Goal: Task Accomplishment & Management: Manage account settings

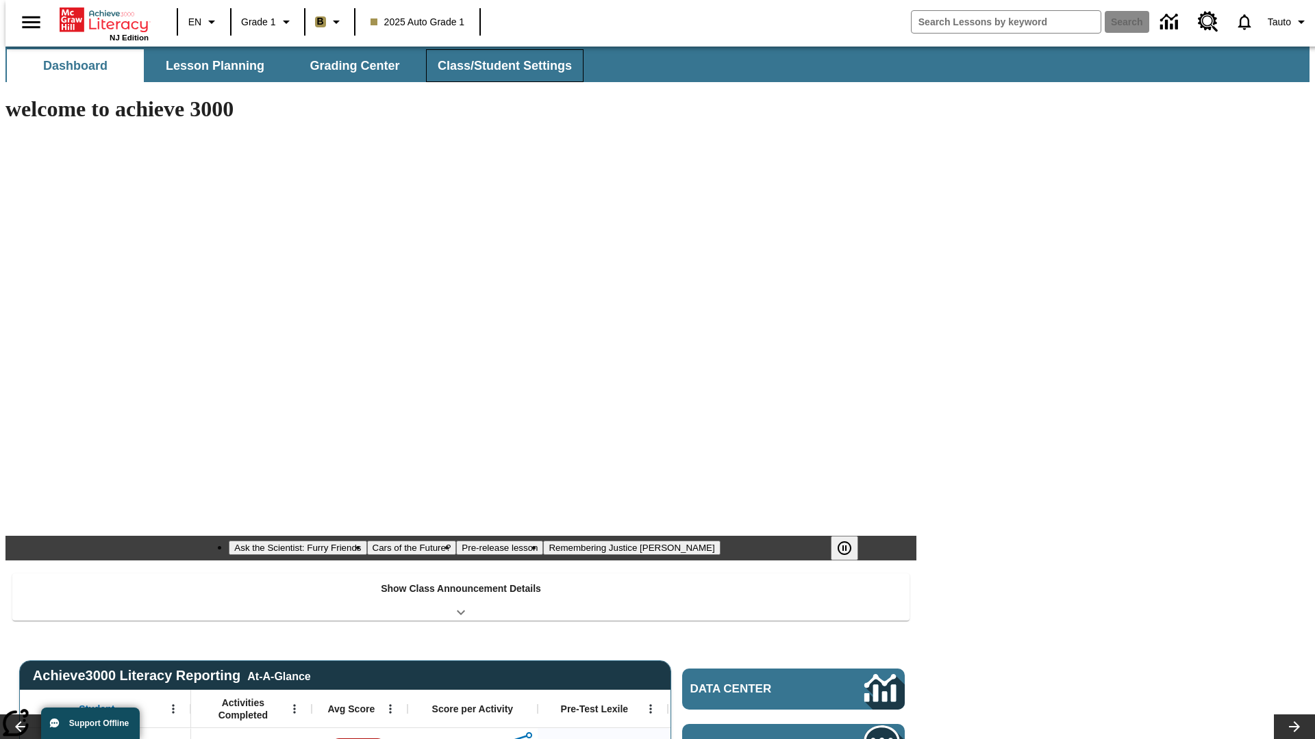
click at [497, 66] on button "Class/Student Settings" at bounding box center [504, 65] width 157 height 33
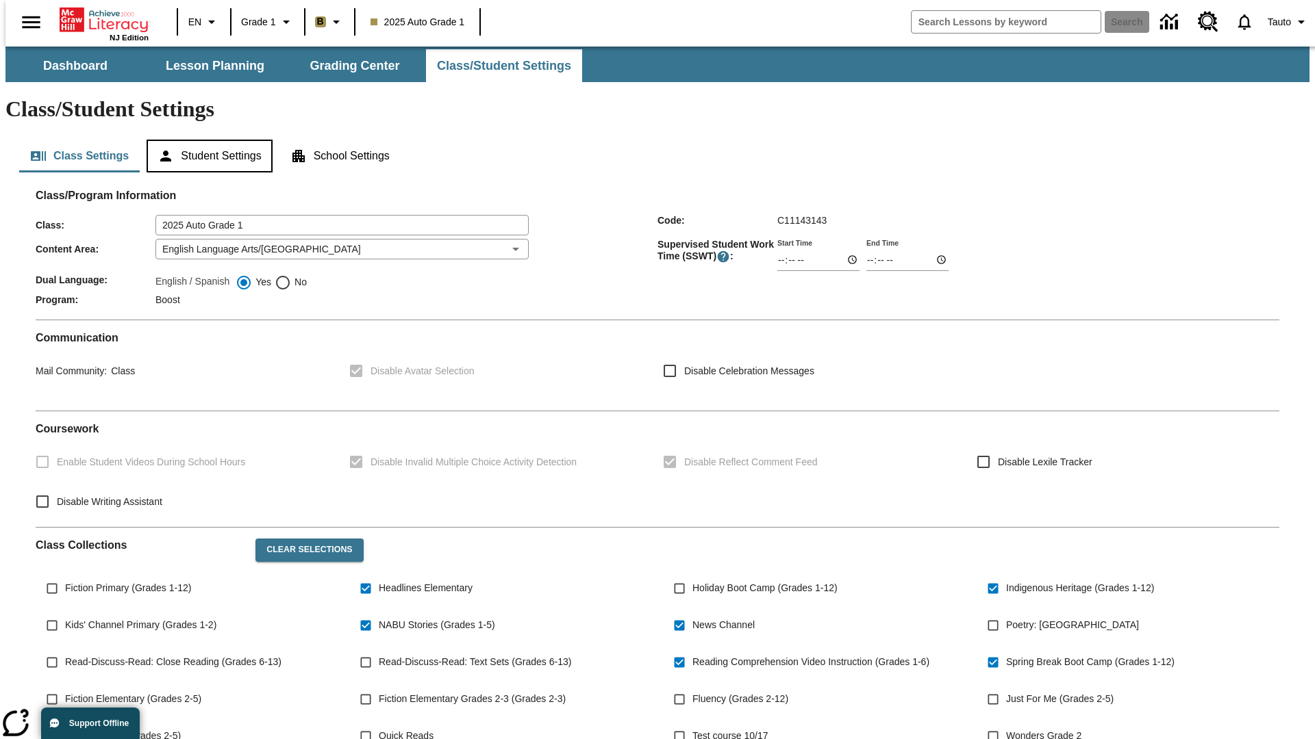
click at [206, 140] on button "Student Settings" at bounding box center [209, 156] width 125 height 33
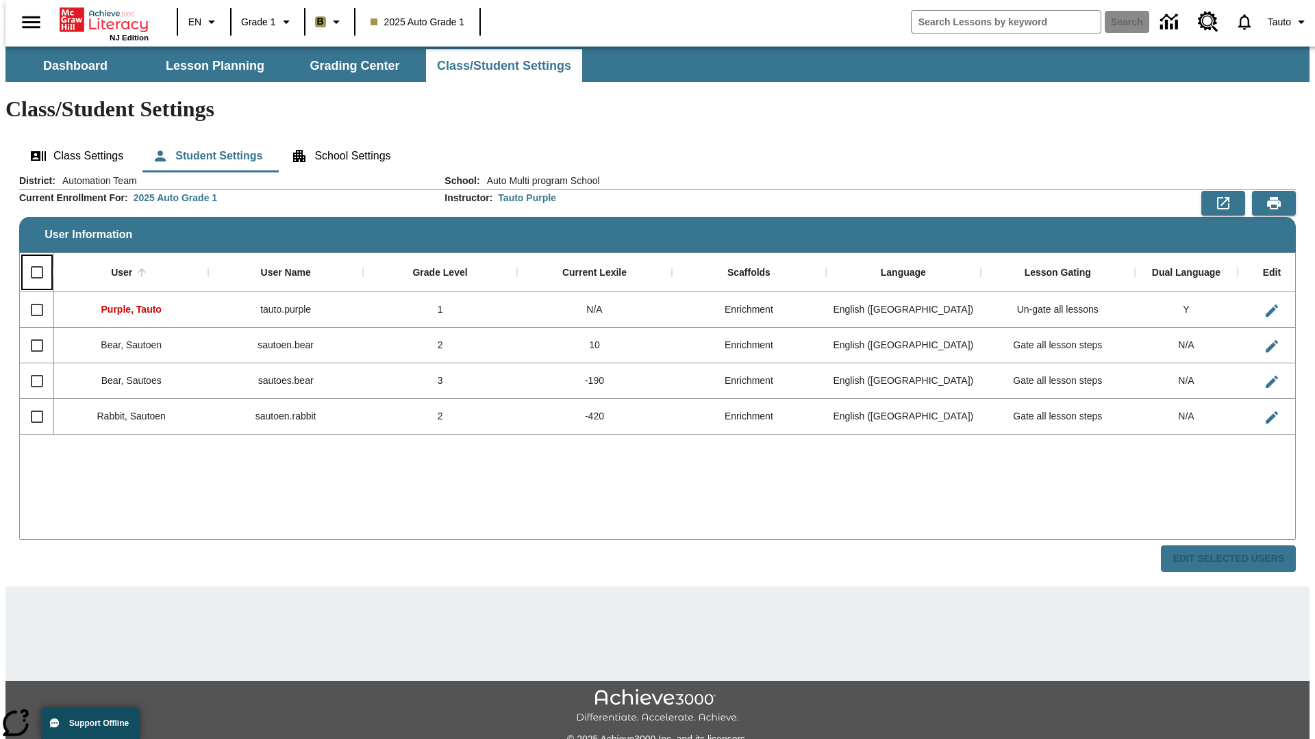
click at [31, 258] on input "Select all rows" at bounding box center [37, 272] width 29 height 29
checkbox input "true"
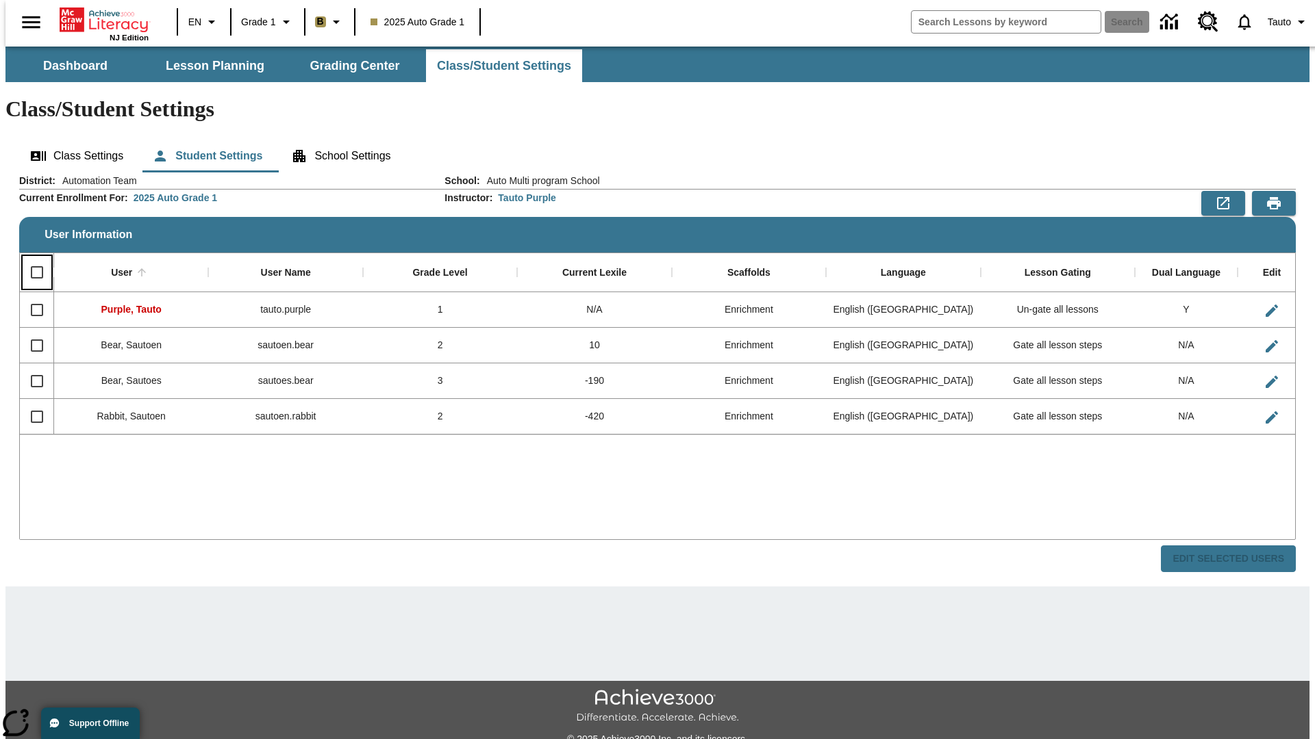
checkbox input "true"
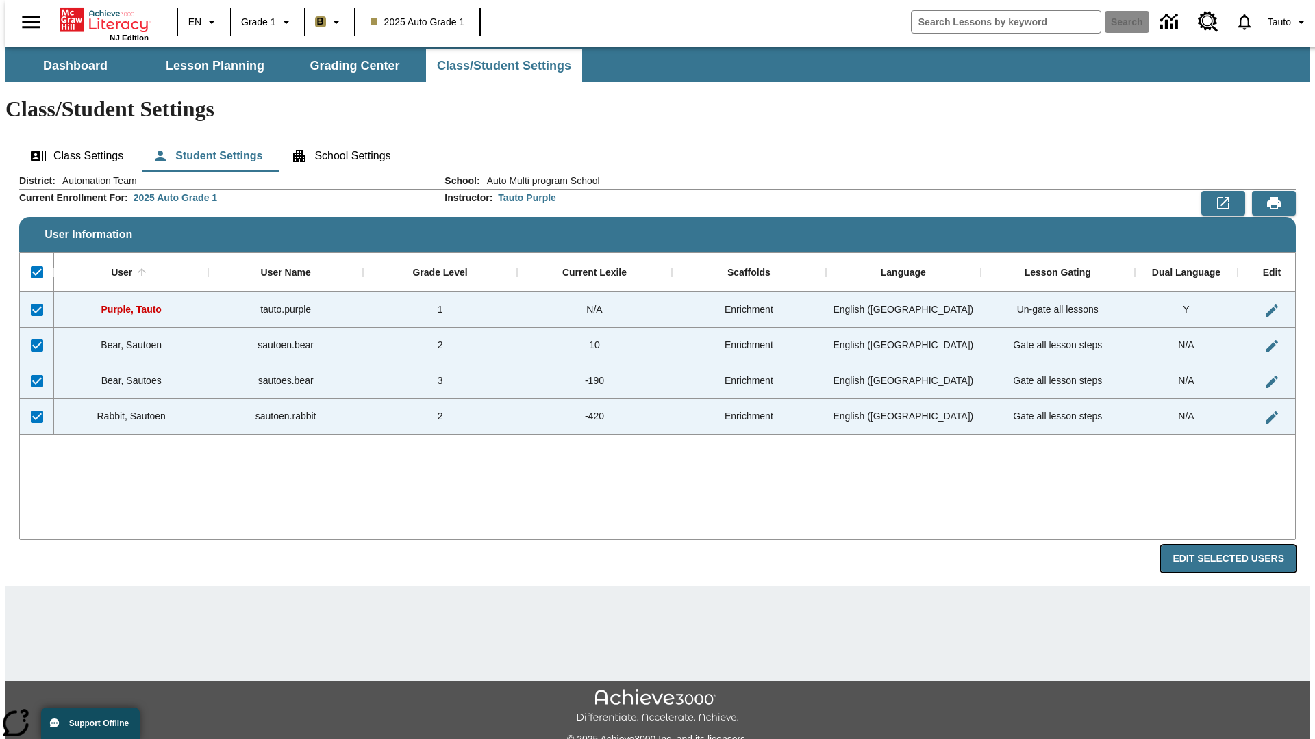
click at [1239, 546] on button "Edit Selected Users" at bounding box center [1228, 559] width 135 height 27
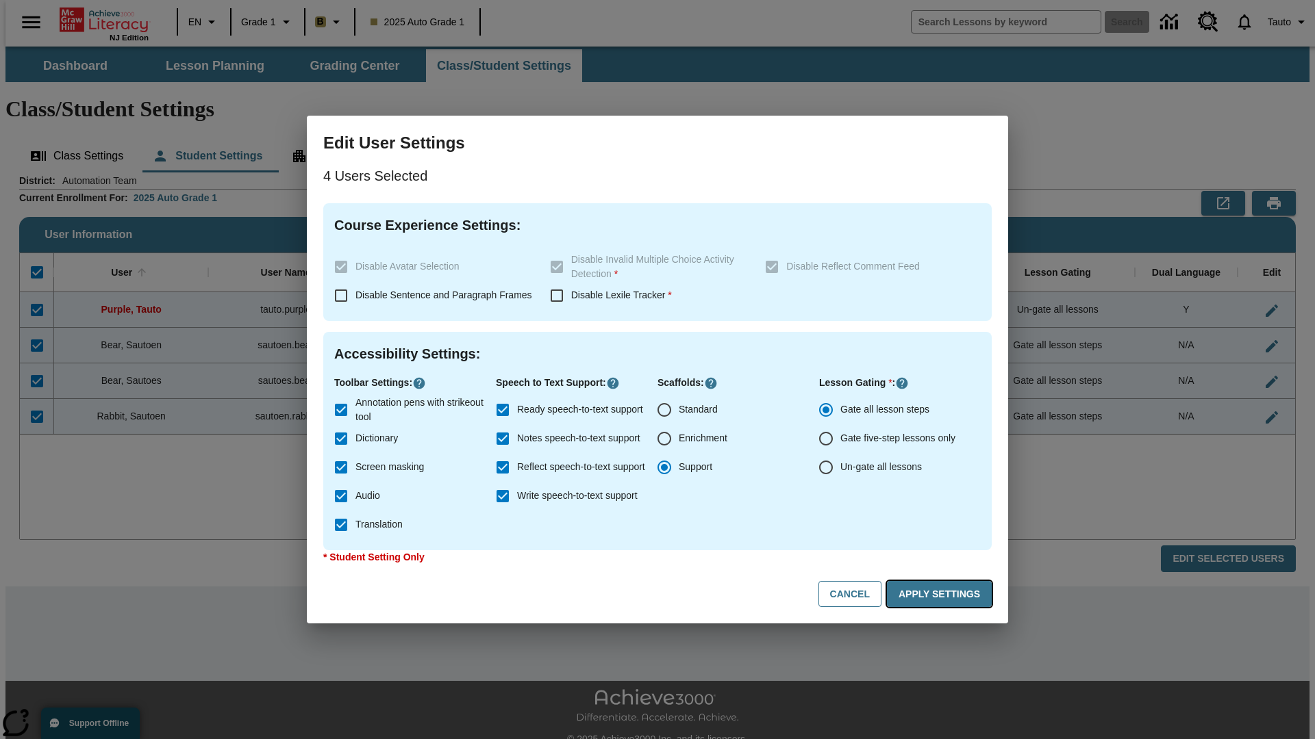
click at [941, 594] on button "Apply Settings" at bounding box center [939, 594] width 105 height 27
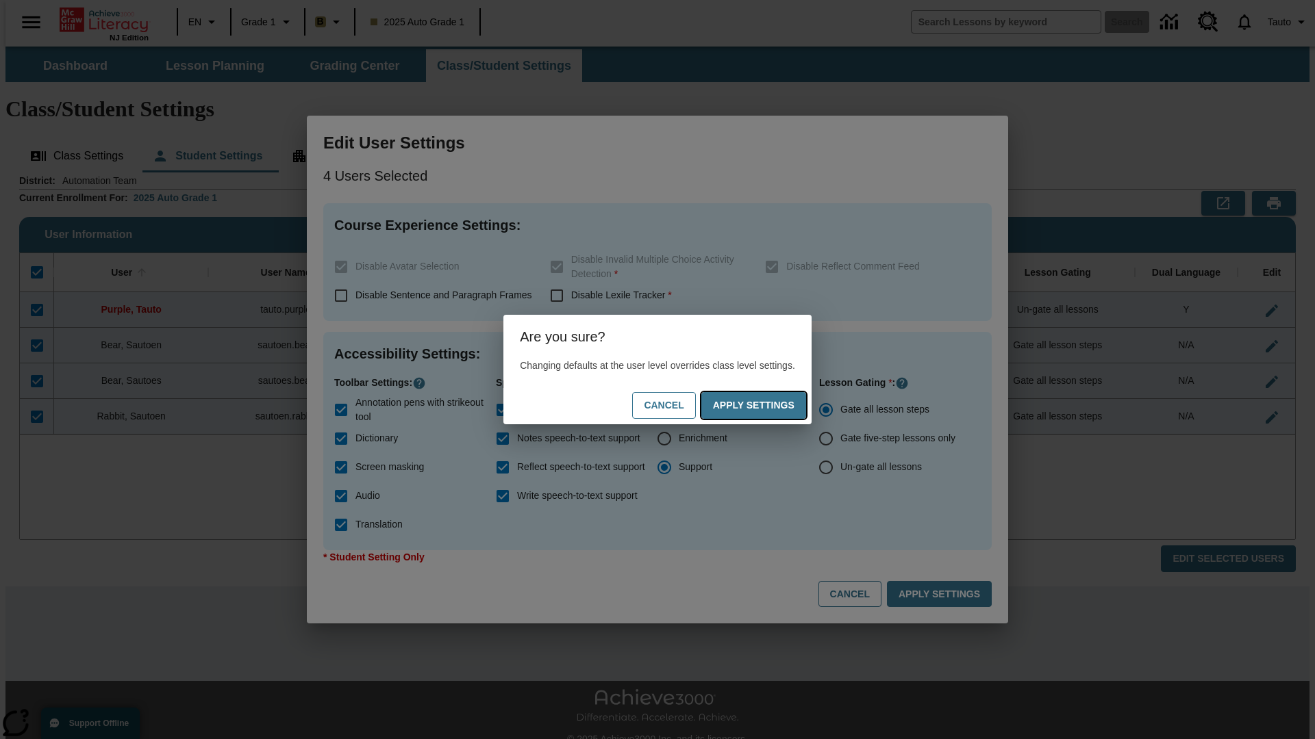
click at [767, 405] on button "Apply Settings" at bounding box center [753, 405] width 105 height 27
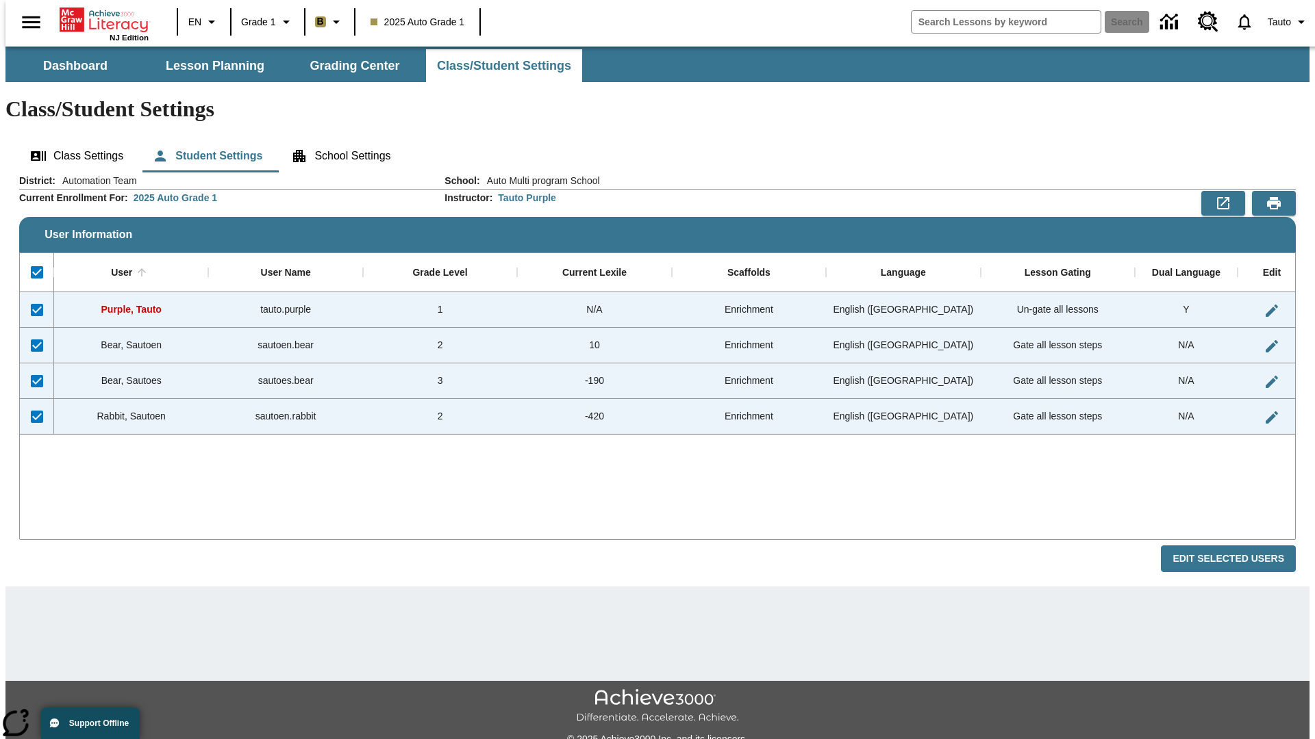
checkbox input "false"
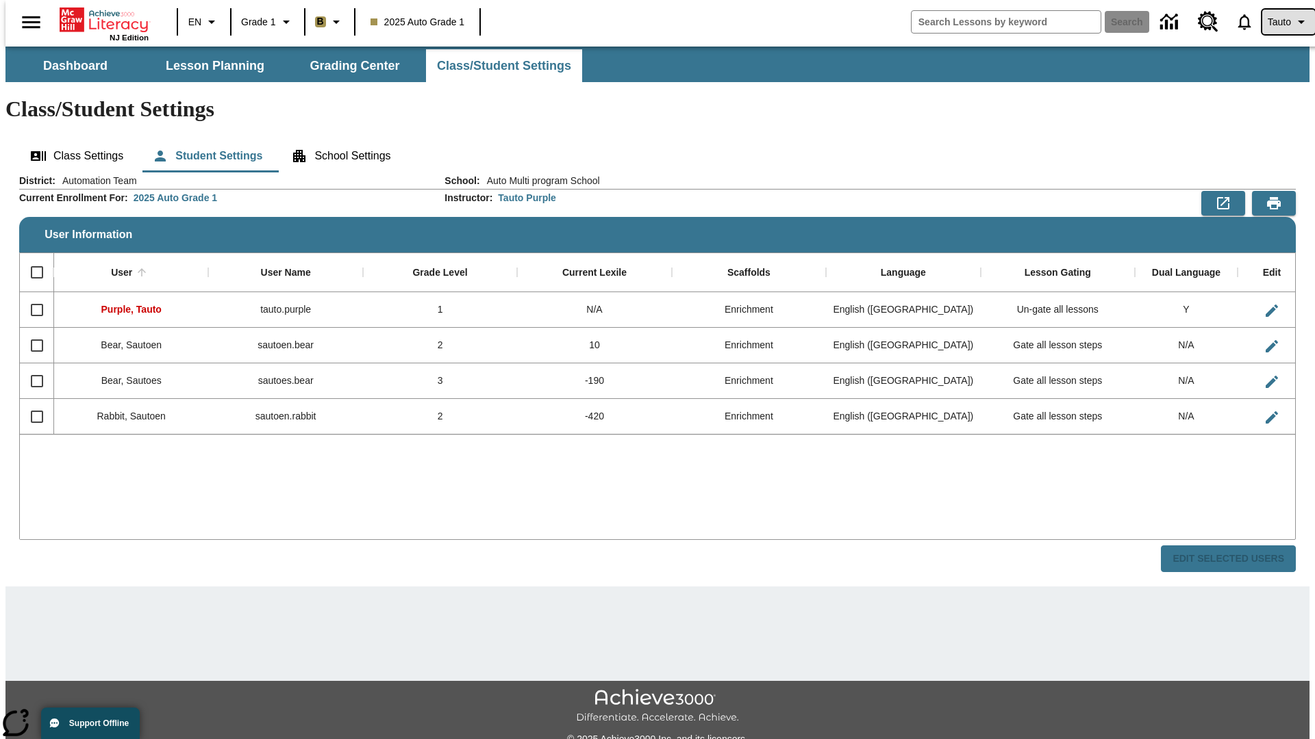
click at [1281, 22] on span "Tauto" at bounding box center [1278, 22] width 23 height 14
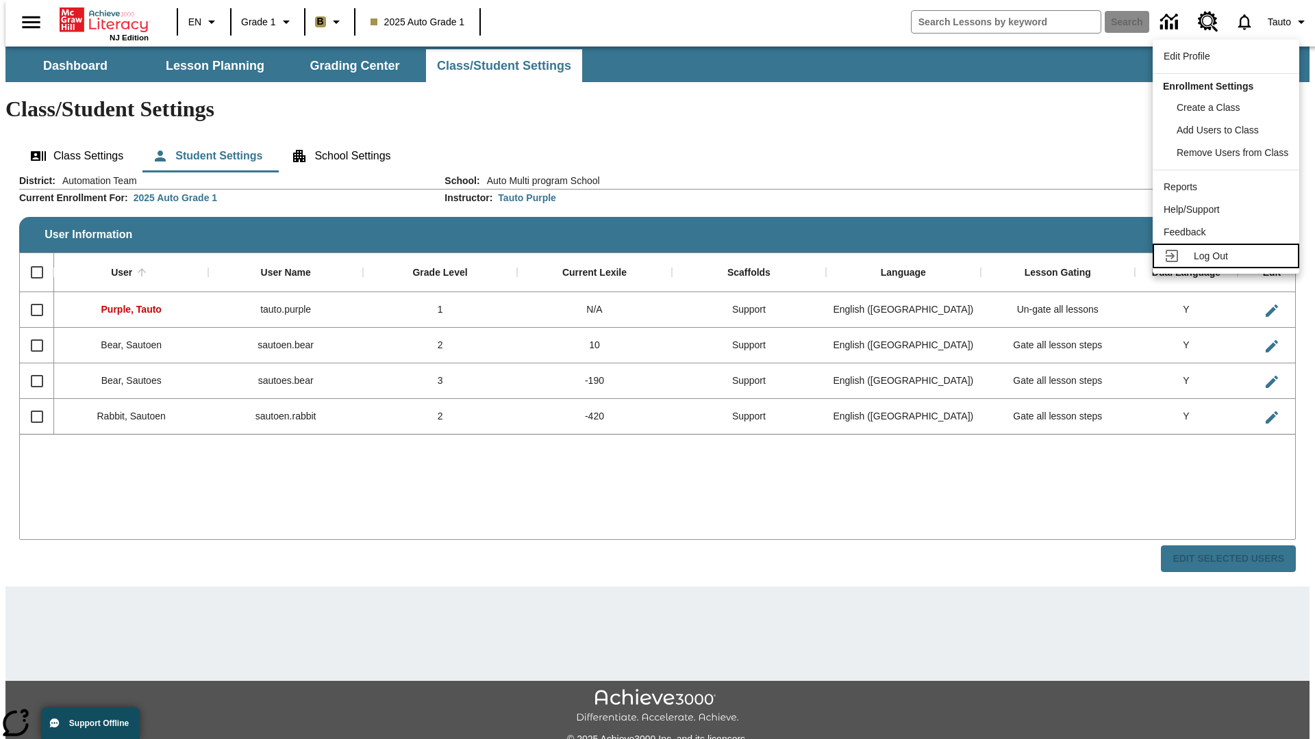
click at [1228, 256] on span "Log Out" at bounding box center [1210, 256] width 34 height 11
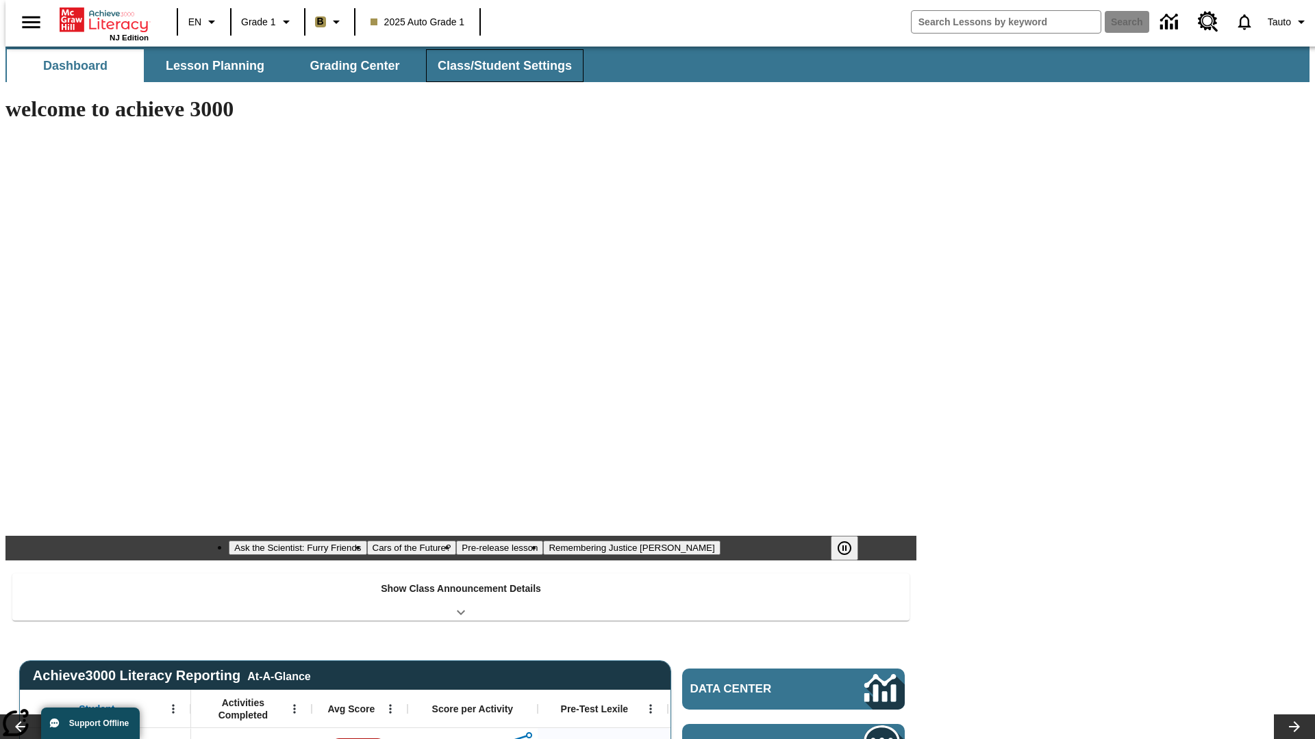
click at [497, 66] on button "Class/Student Settings" at bounding box center [504, 65] width 157 height 33
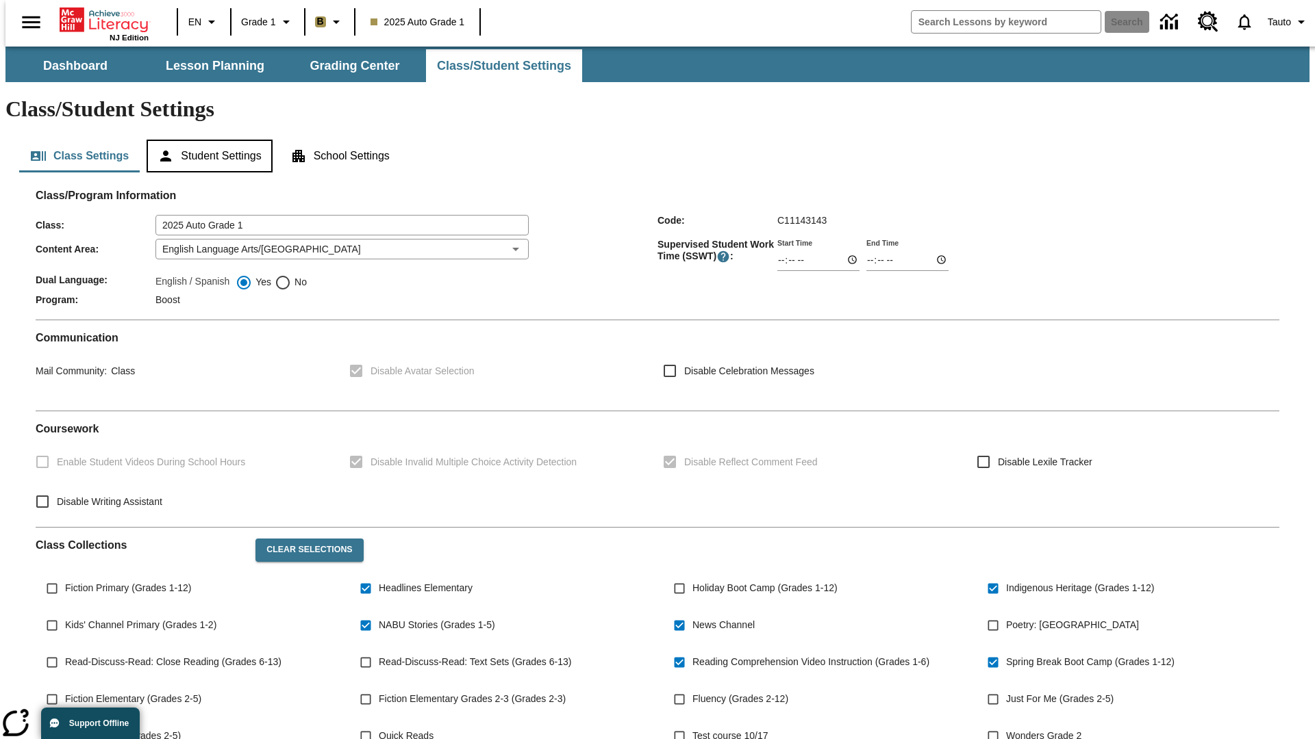
click at [206, 140] on button "Student Settings" at bounding box center [209, 156] width 125 height 33
